Goal: Information Seeking & Learning: Learn about a topic

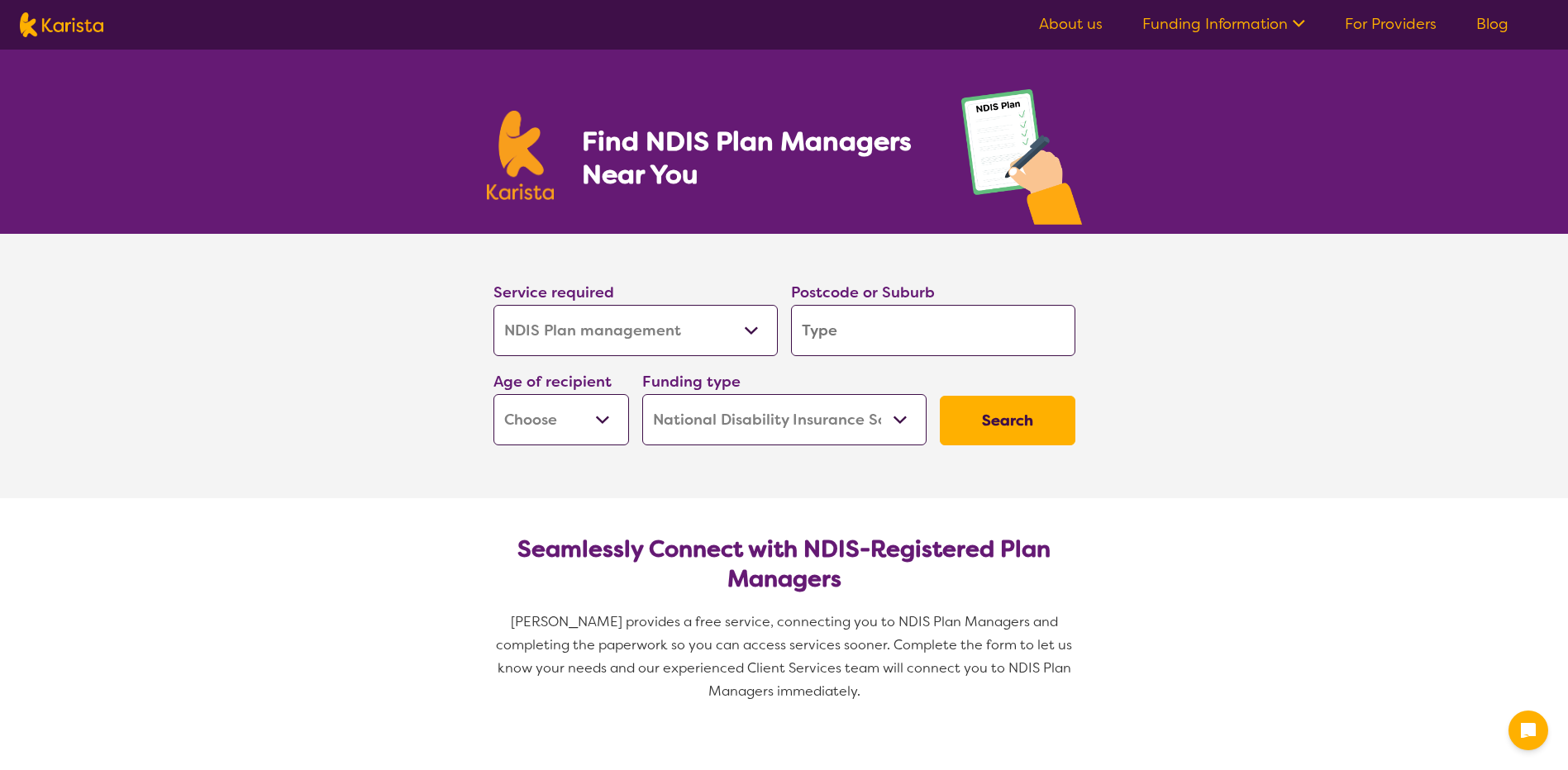
select select "NDIS Plan management"
select select "NDIS"
select select "NDIS Plan management"
select select "NDIS"
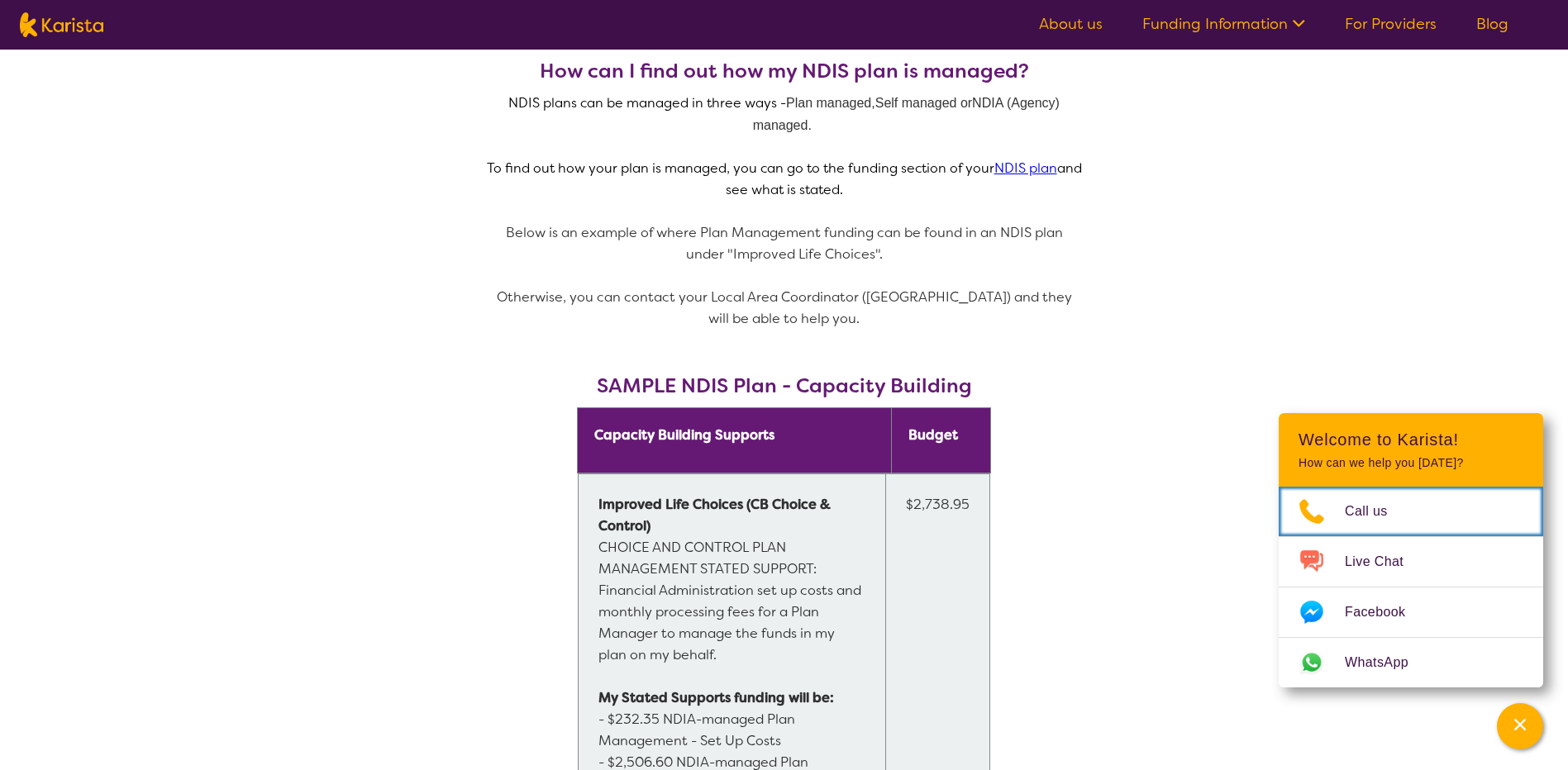
scroll to position [909, 0]
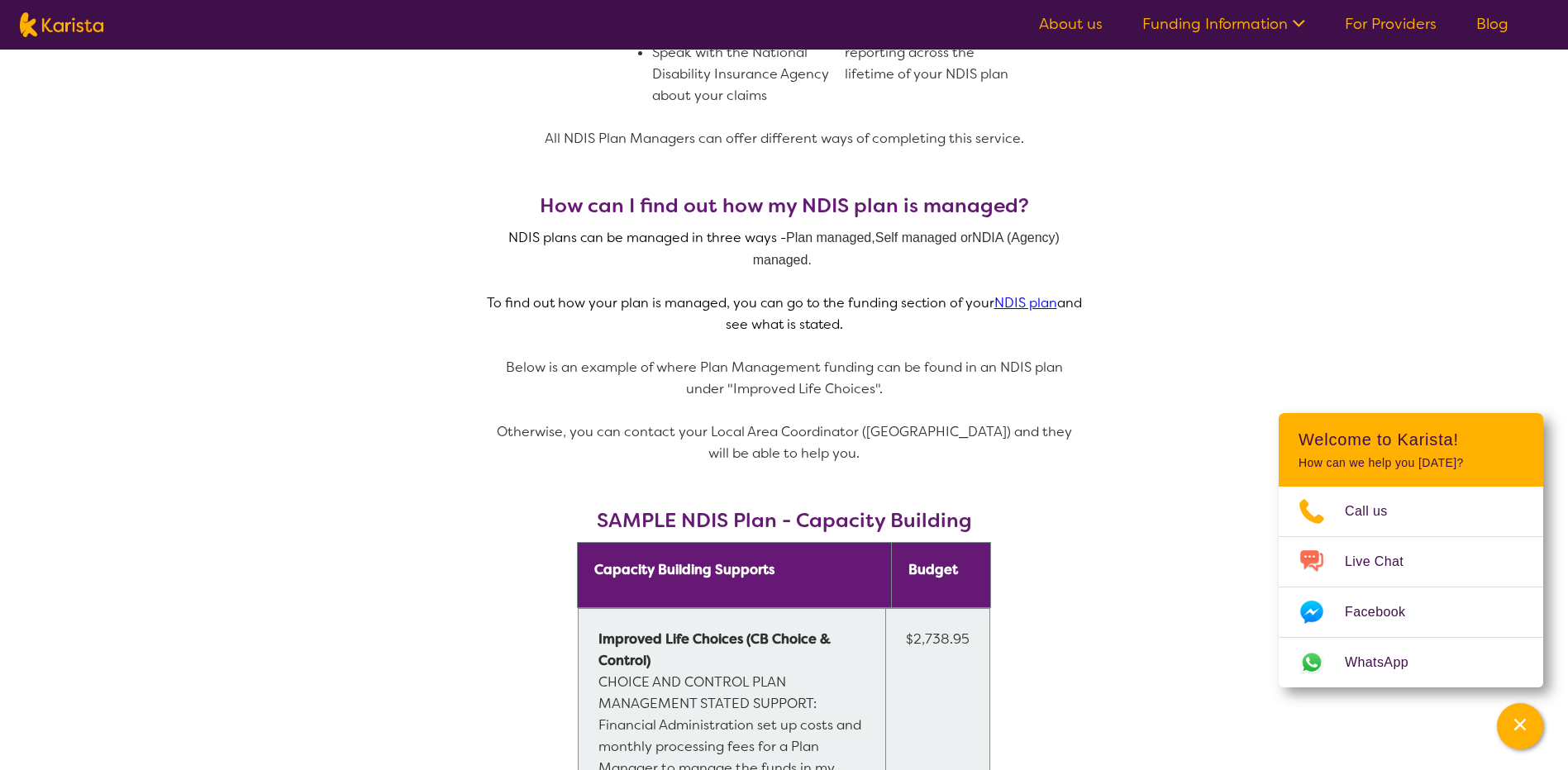
click at [1016, 310] on link "NDIS plan" at bounding box center [1025, 303] width 63 height 17
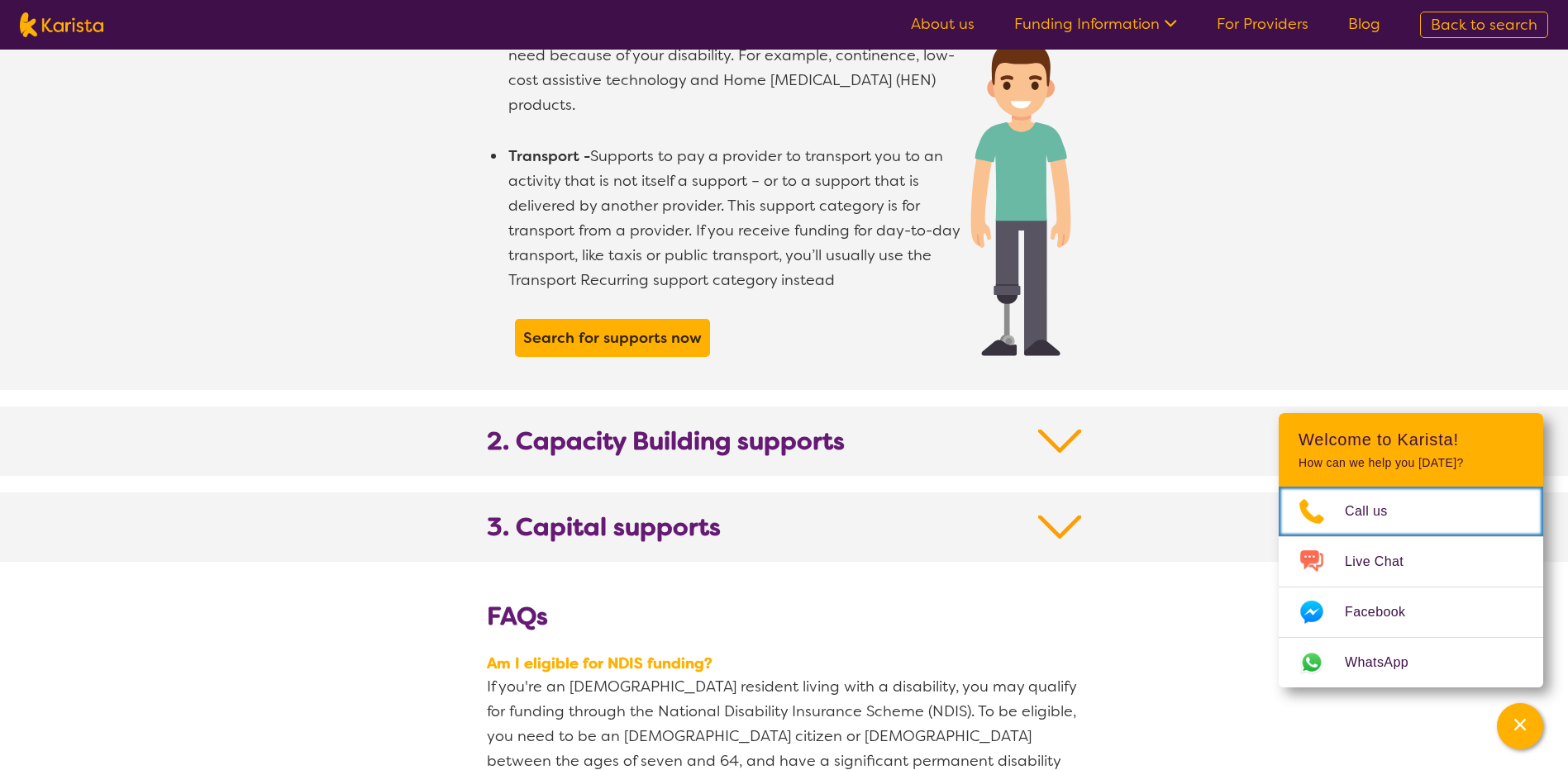
scroll to position [1652, 0]
